Goal: Find specific page/section: Find specific page/section

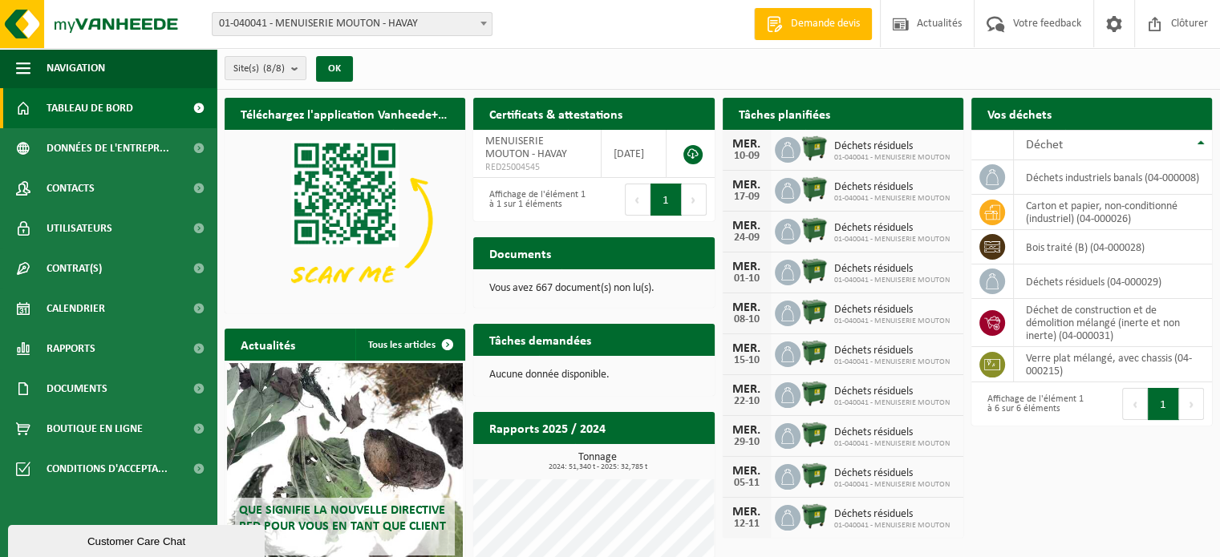
click at [833, 110] on h2 "Tâches planifiées" at bounding box center [785, 113] width 124 height 31
click at [1152, 115] on div "Vos déchets Demander un transport" at bounding box center [1091, 114] width 241 height 32
click at [1201, 136] on th "Déchet" at bounding box center [1113, 145] width 198 height 30
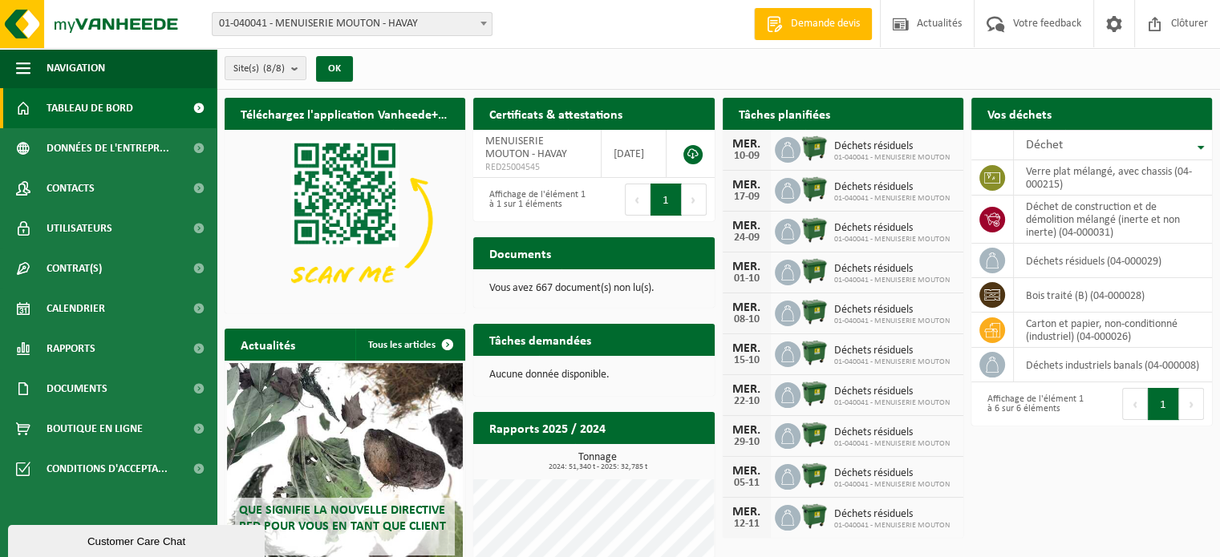
click at [1201, 135] on th "Déchet" at bounding box center [1113, 145] width 198 height 30
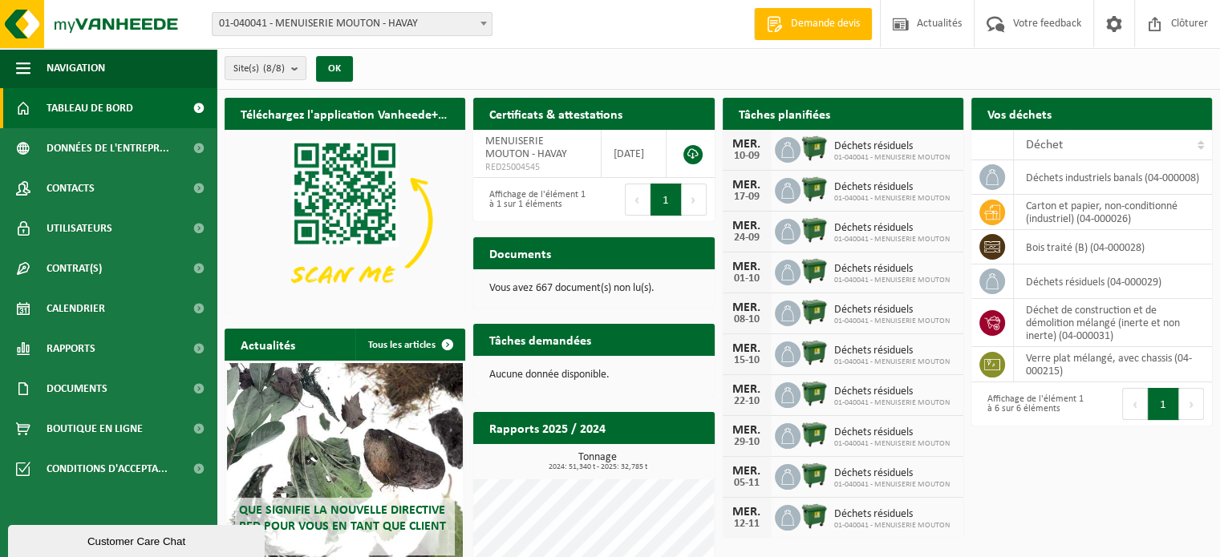
click at [543, 342] on h2 "Tâches demandées" at bounding box center [540, 339] width 134 height 31
click at [1104, 22] on span at bounding box center [1114, 23] width 24 height 47
